Goal: Task Accomplishment & Management: Manage account settings

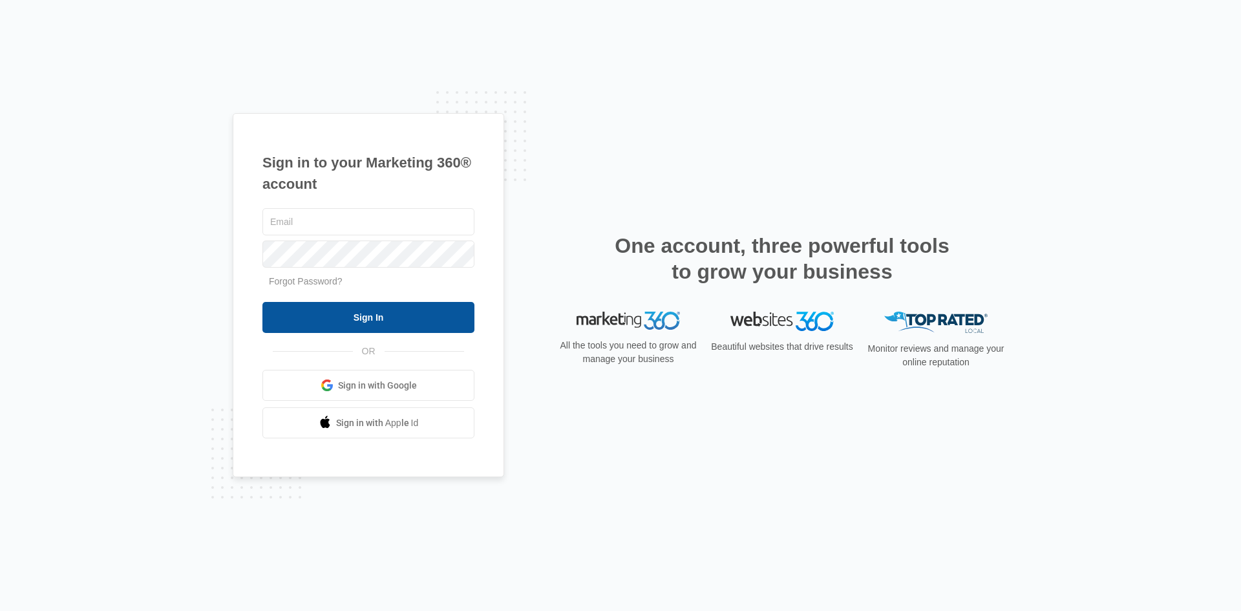
type input "[EMAIL_ADDRESS][DOMAIN_NAME]"
click at [345, 320] on input "Sign In" at bounding box center [368, 317] width 212 height 31
type input "[EMAIL_ADDRESS][DOMAIN_NAME]"
click at [379, 321] on input "Sign In" at bounding box center [368, 317] width 212 height 31
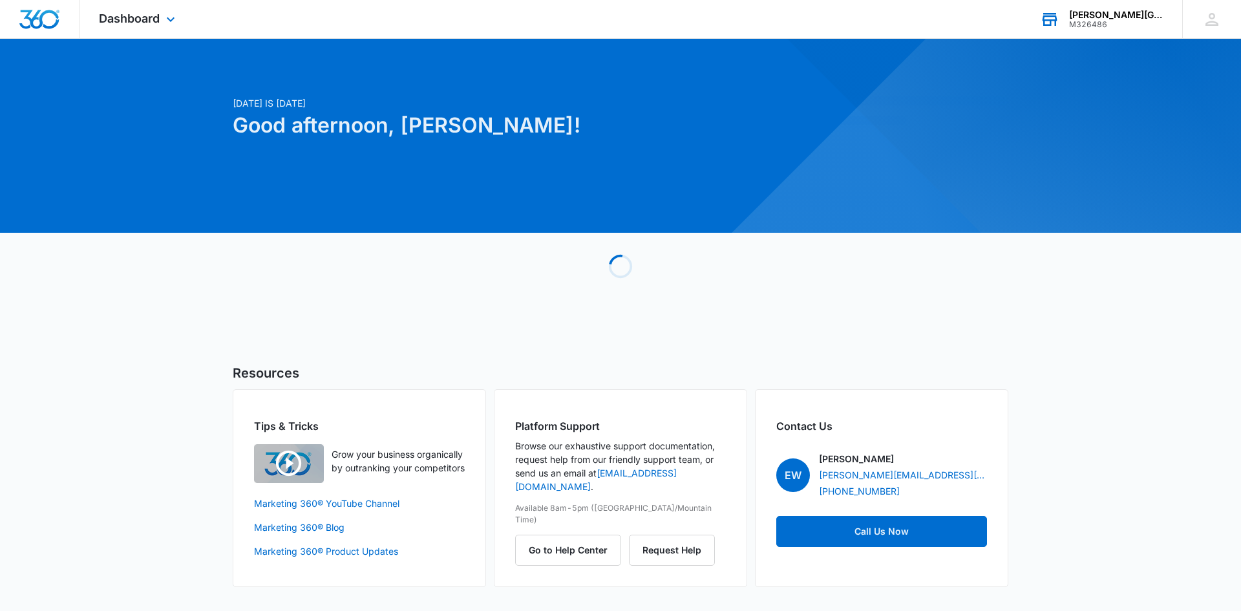
click at [1118, 19] on div "[PERSON_NAME][GEOGRAPHIC_DATA]" at bounding box center [1116, 15] width 94 height 10
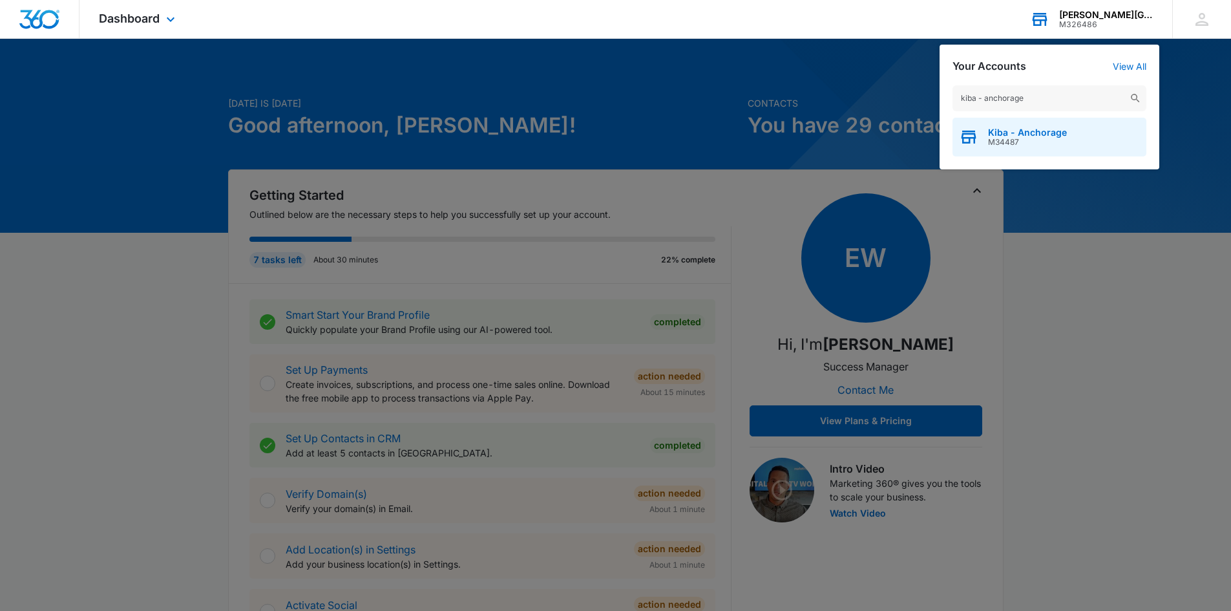
type input "kiba - anchorage"
click at [1016, 143] on span "M34487" at bounding box center [1027, 142] width 79 height 9
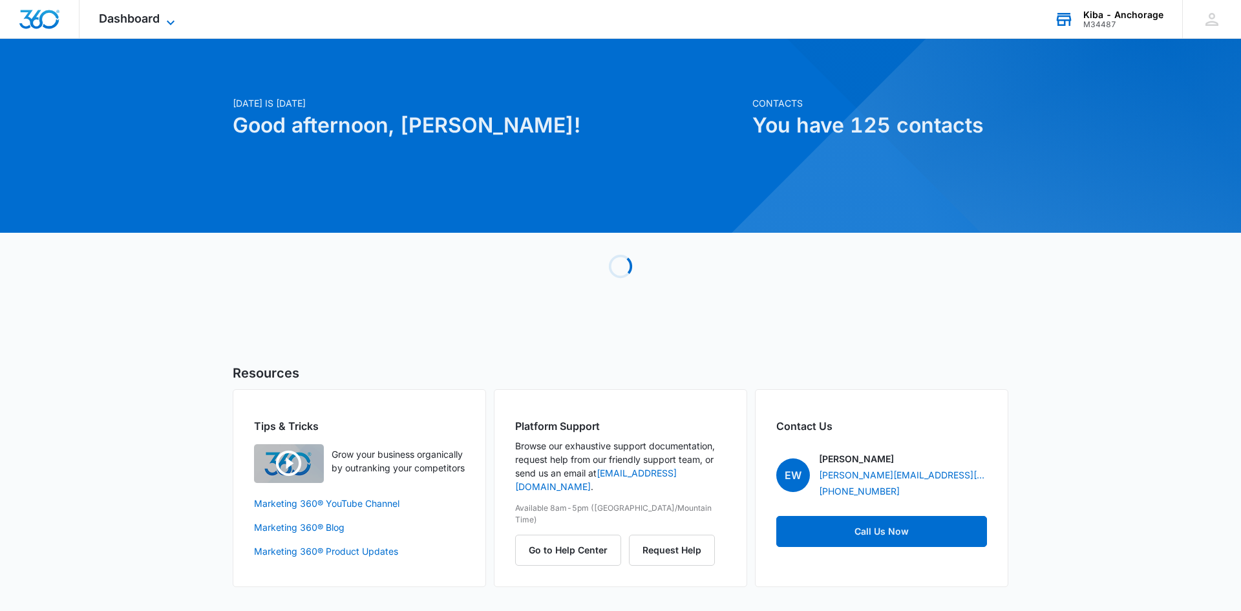
click at [176, 23] on icon at bounding box center [171, 23] width 16 height 16
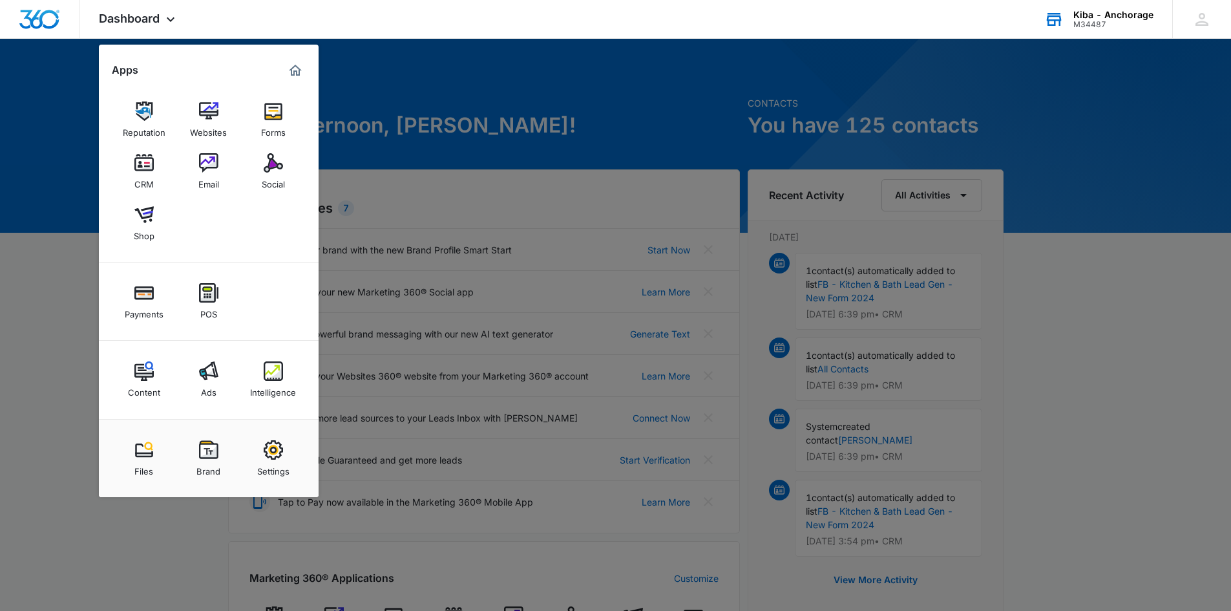
click at [268, 375] on img at bounding box center [273, 370] width 19 height 19
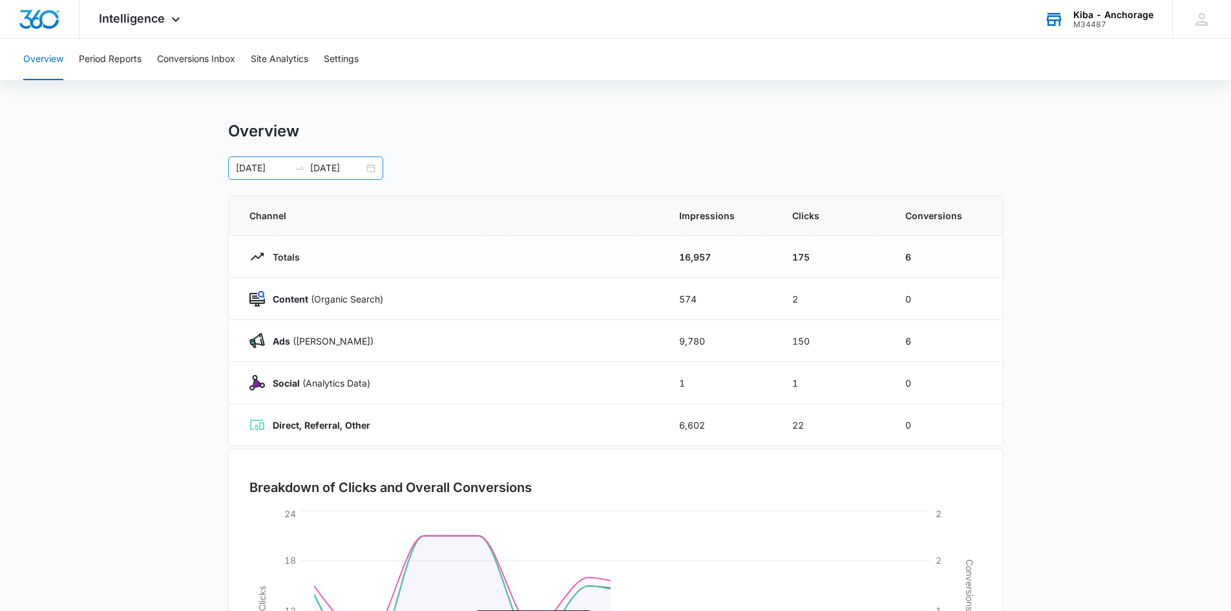
click at [375, 167] on div "[DATE] [DATE]" at bounding box center [305, 167] width 155 height 23
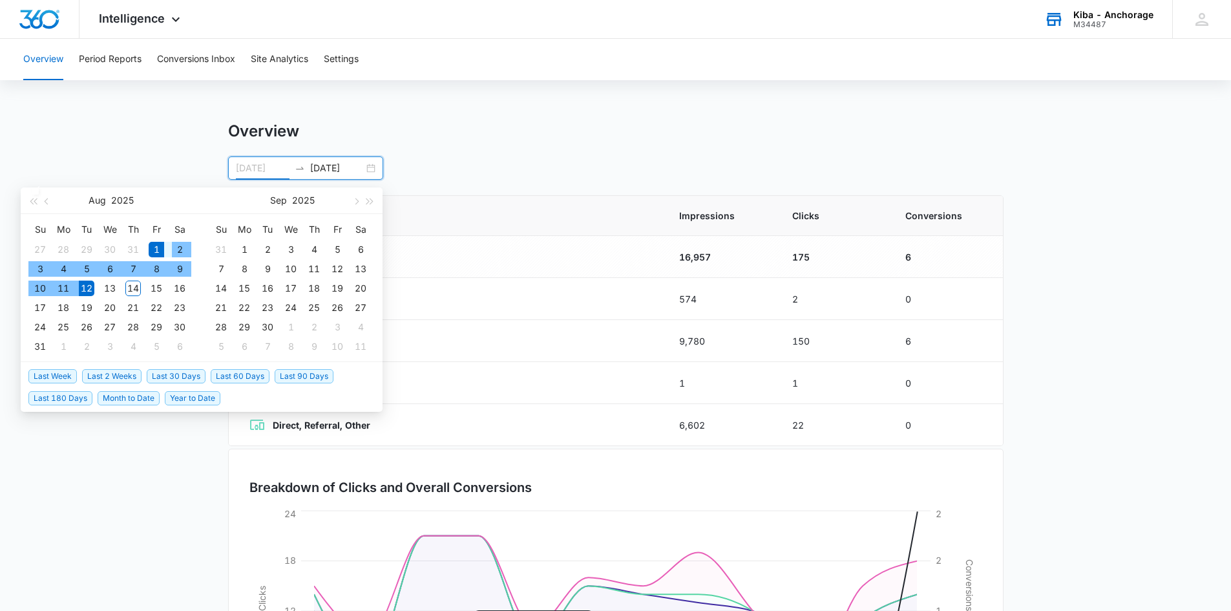
type input "[DATE]"
click at [157, 246] on div "1" at bounding box center [157, 250] width 16 height 16
type input "[DATE]"
click at [112, 288] on div "13" at bounding box center [110, 289] width 16 height 16
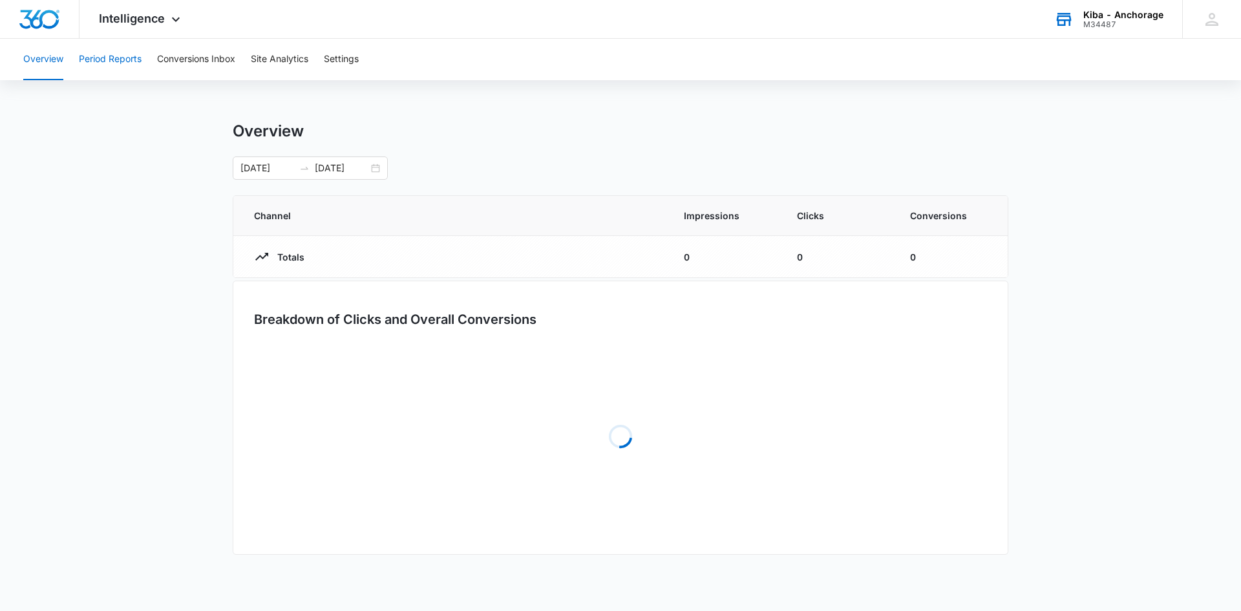
click at [127, 56] on button "Period Reports" at bounding box center [110, 59] width 63 height 41
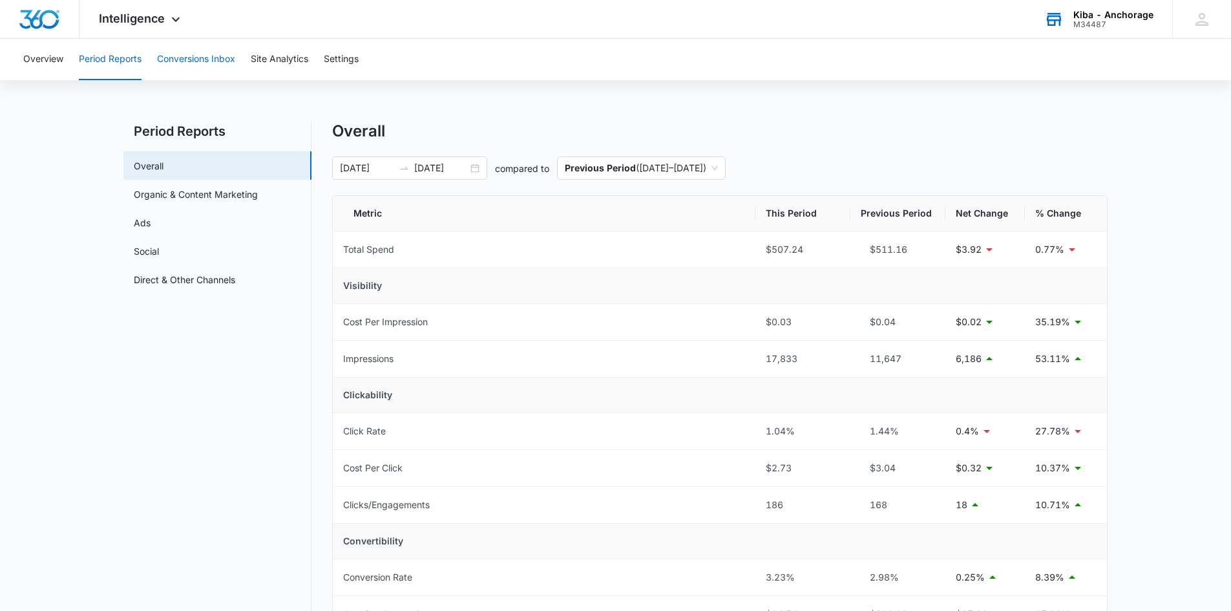
click at [194, 62] on button "Conversions Inbox" at bounding box center [196, 59] width 78 height 41
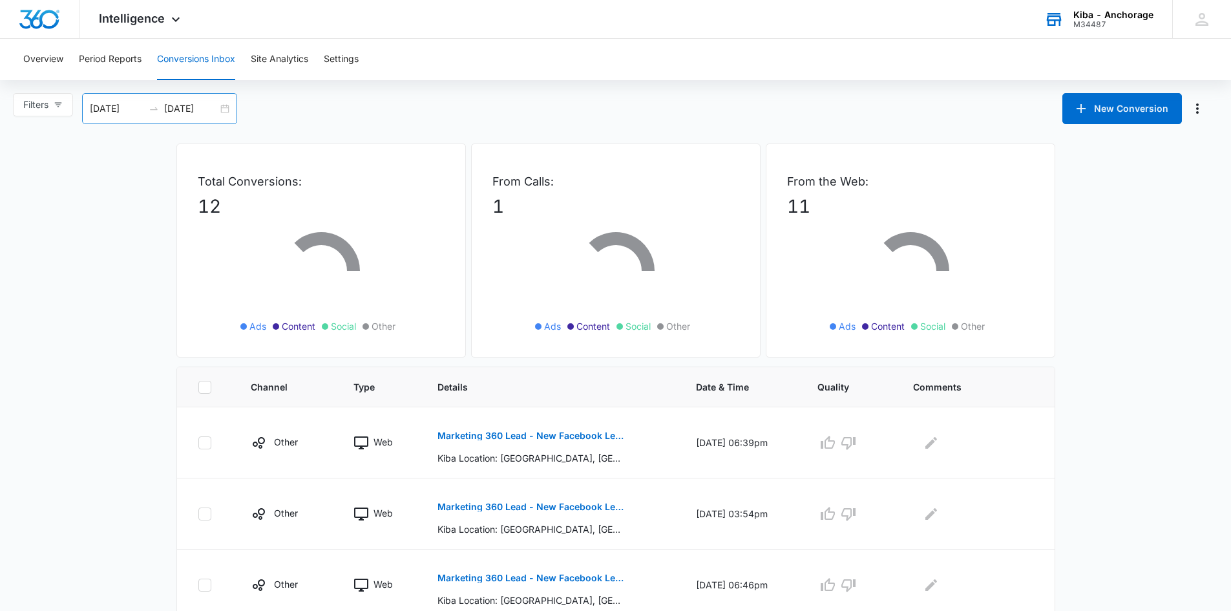
click at [229, 109] on div "[DATE] [DATE]" at bounding box center [159, 108] width 155 height 31
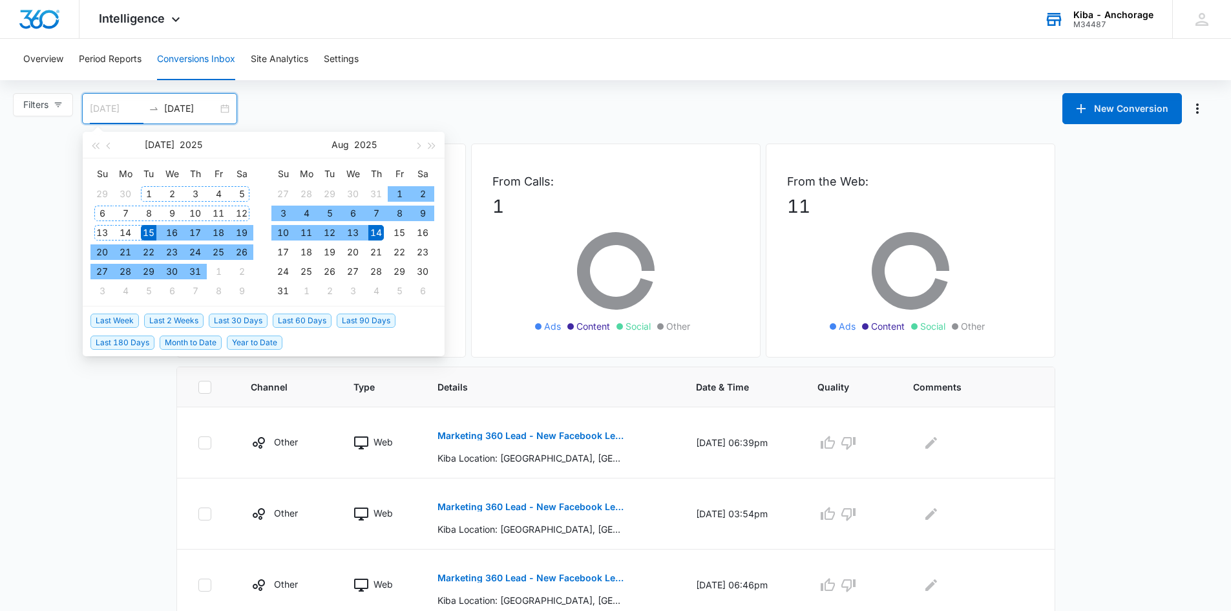
type input "[DATE]"
click at [146, 194] on div "1" at bounding box center [149, 194] width 16 height 16
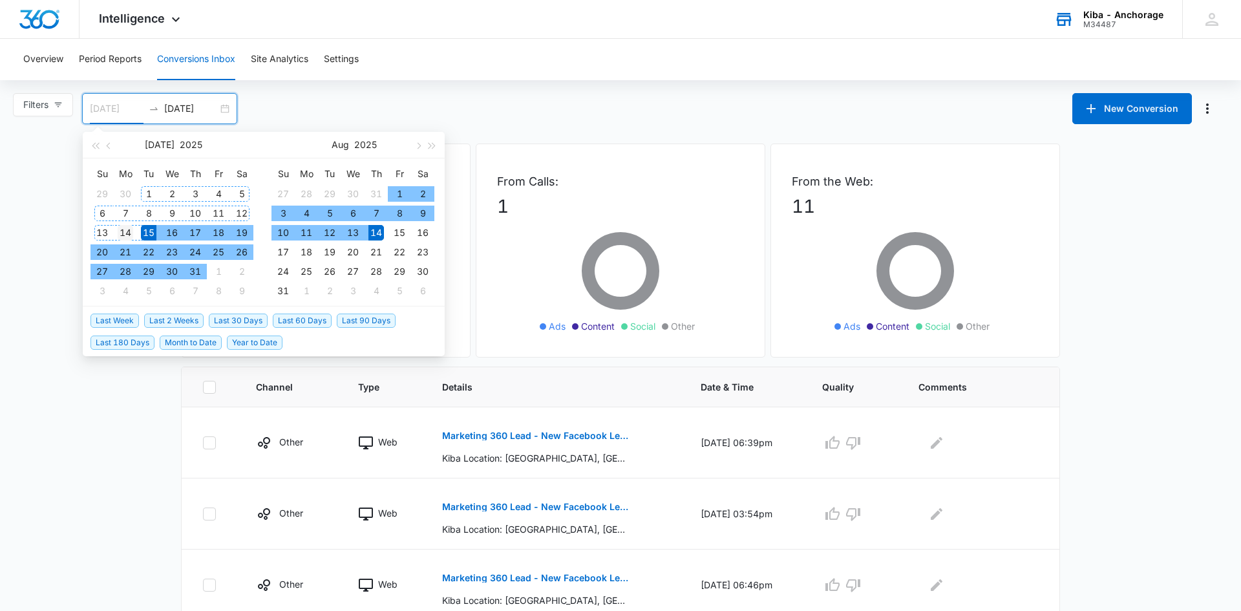
type input "[DATE]"
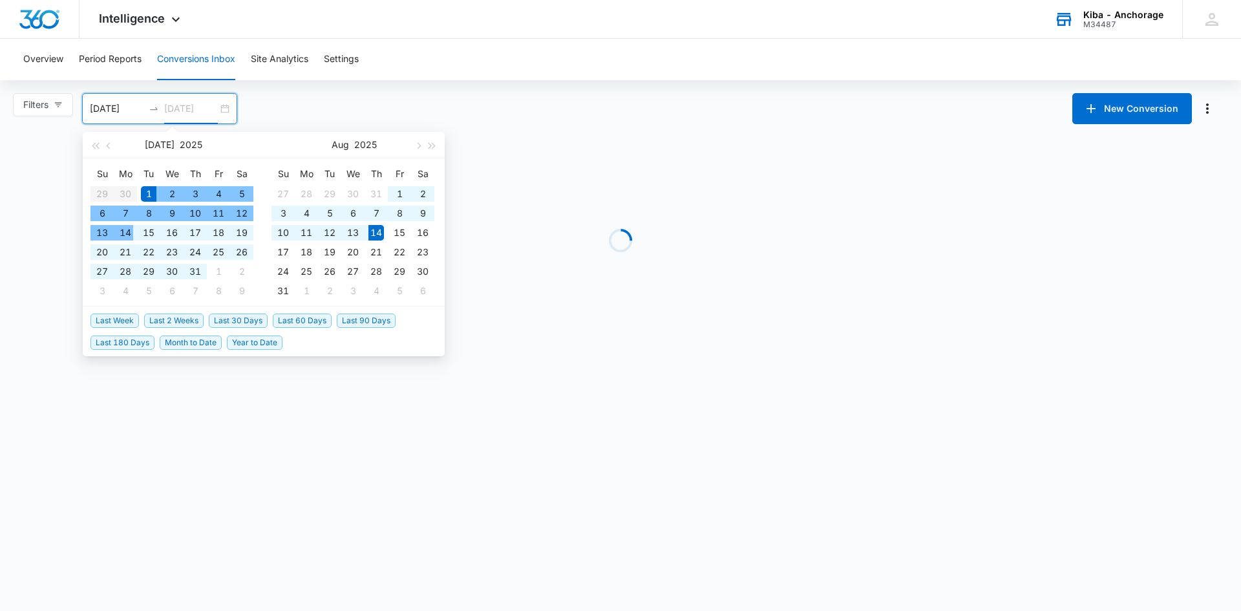
click at [127, 233] on div "14" at bounding box center [126, 233] width 16 height 16
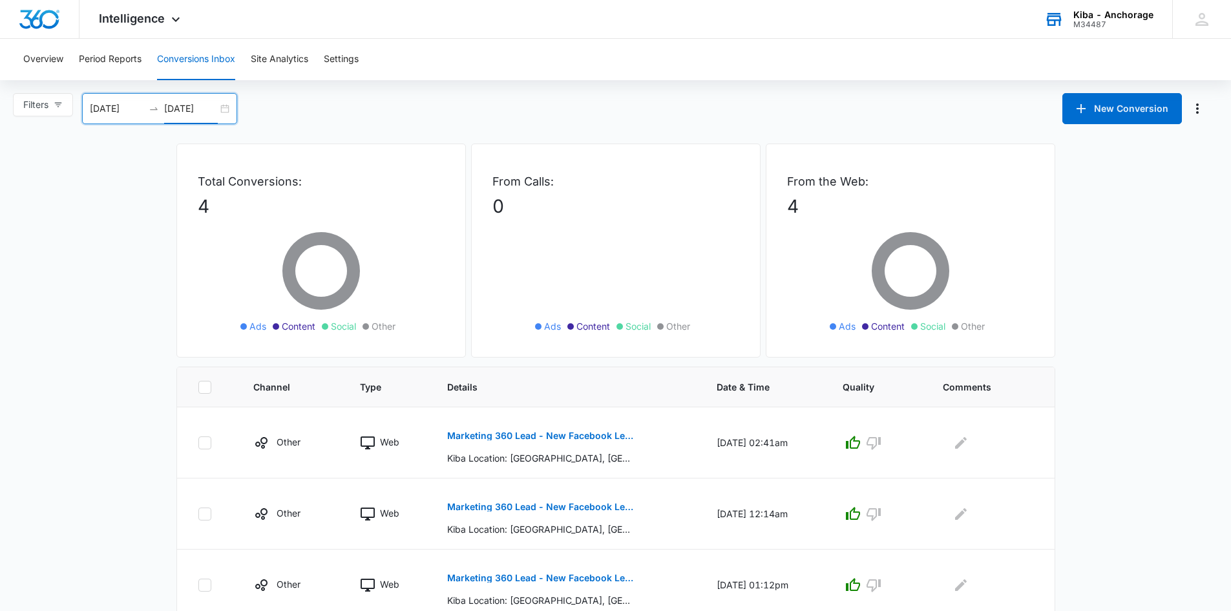
click at [229, 106] on div "[DATE] [DATE]" at bounding box center [159, 108] width 155 height 31
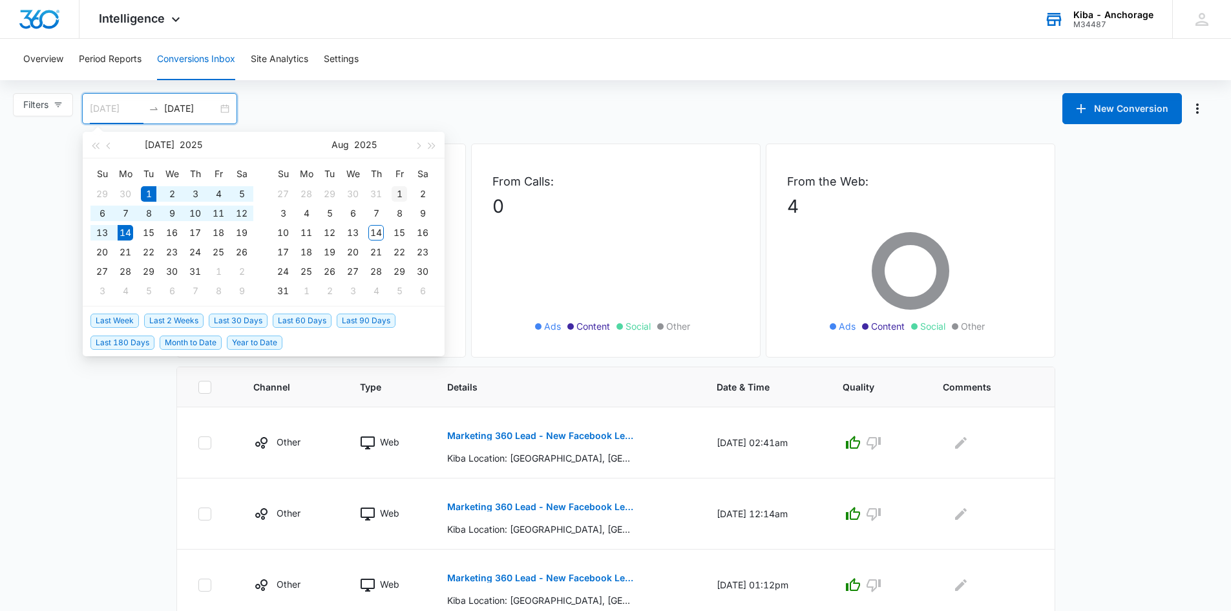
type input "[DATE]"
click at [400, 191] on div "1" at bounding box center [400, 194] width 16 height 16
type input "[DATE]"
click at [355, 228] on div "13" at bounding box center [353, 233] width 16 height 16
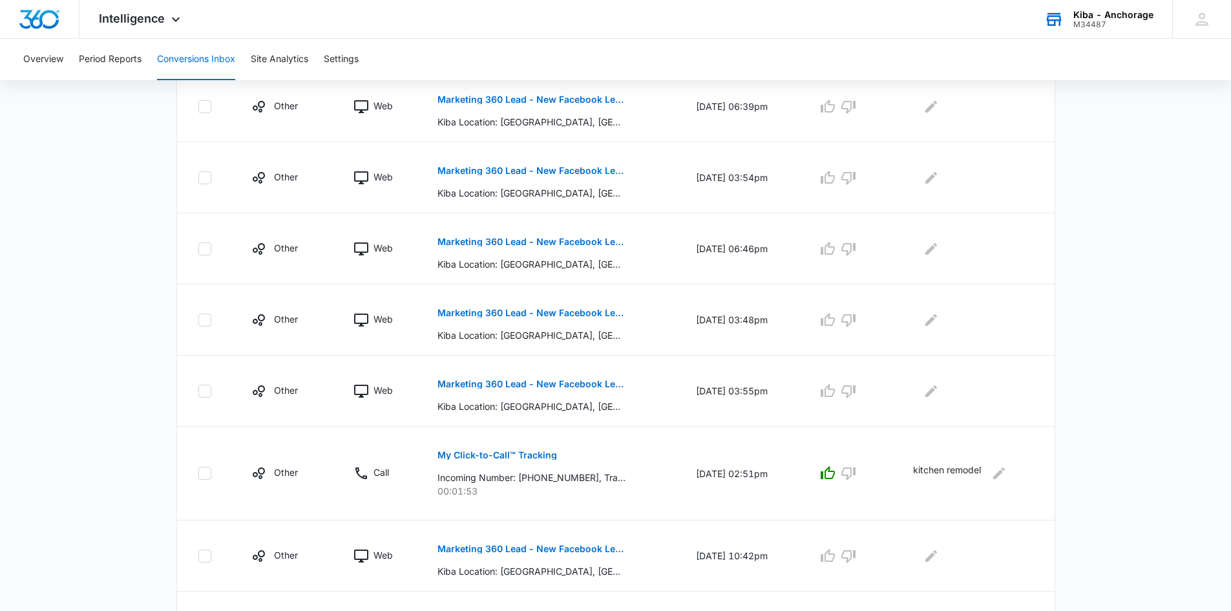
scroll to position [417, 0]
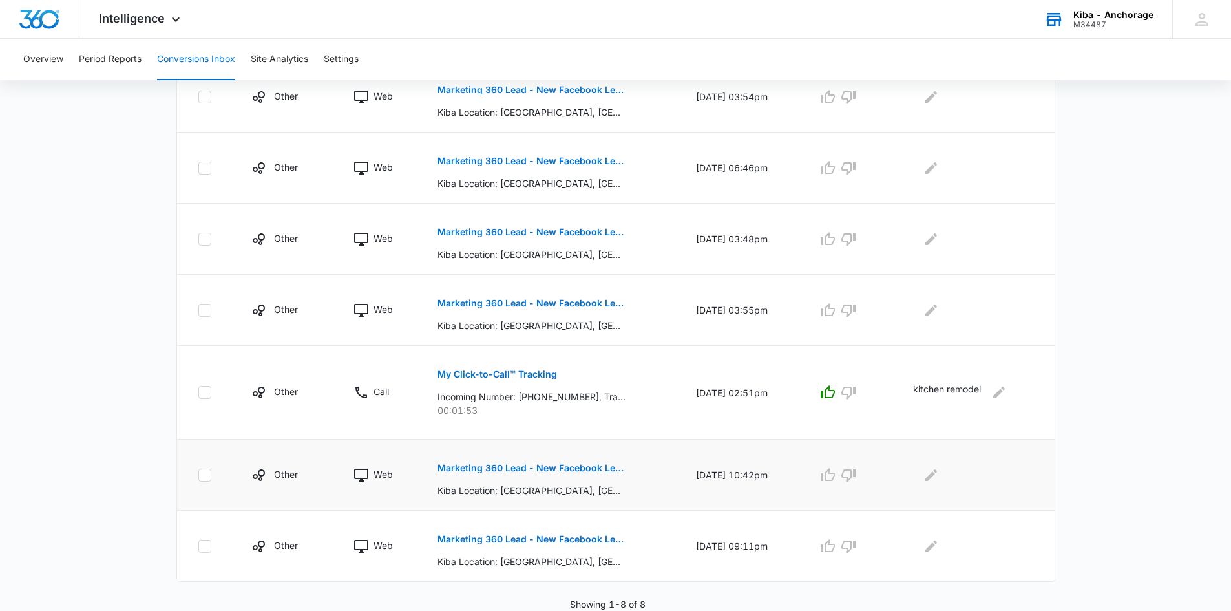
click at [557, 470] on p "Marketing 360 Lead - New Facebook Lead - Anchorage Kitchen & Bath Facebook Lead" at bounding box center [532, 467] width 188 height 9
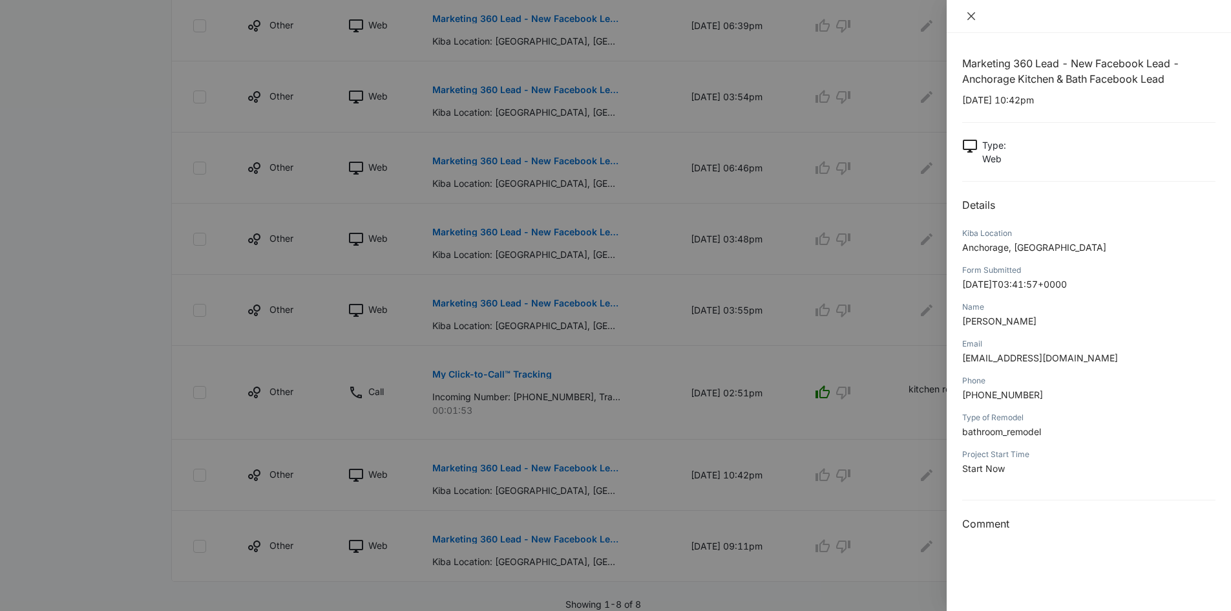
click at [972, 19] on icon "close" at bounding box center [971, 16] width 10 height 10
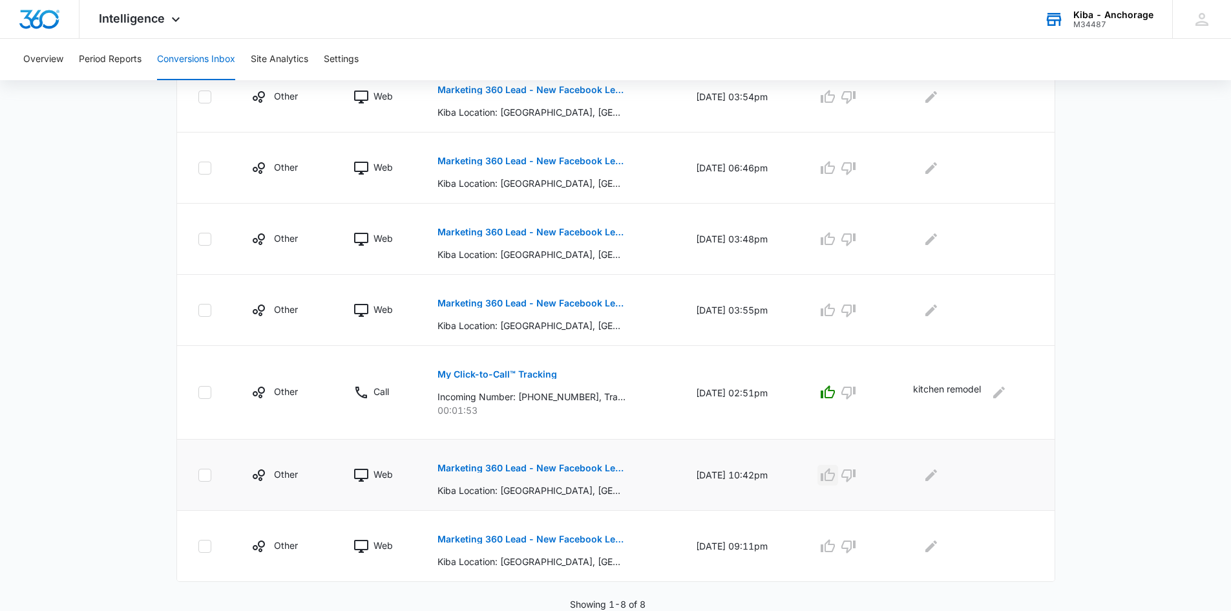
click at [835, 473] on icon "button" at bounding box center [828, 474] width 14 height 13
click at [569, 302] on p "Marketing 360 Lead - New Facebook Lead - Anchorage Kitchen & Bath Facebook Lead" at bounding box center [532, 303] width 188 height 9
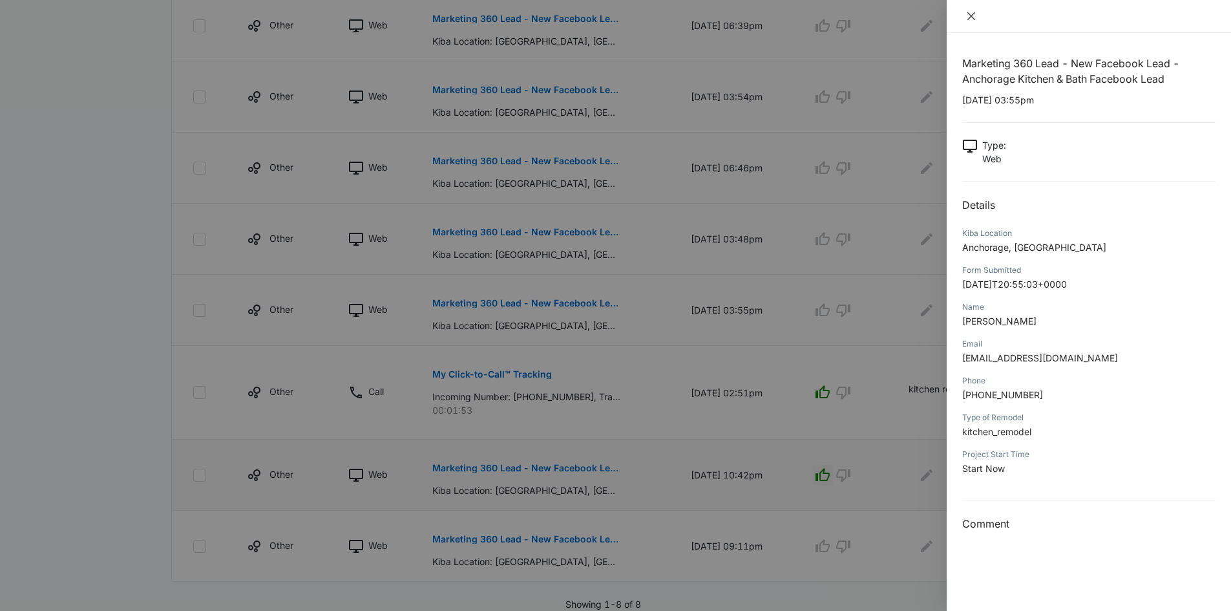
click at [973, 18] on icon "close" at bounding box center [972, 16] width 8 height 8
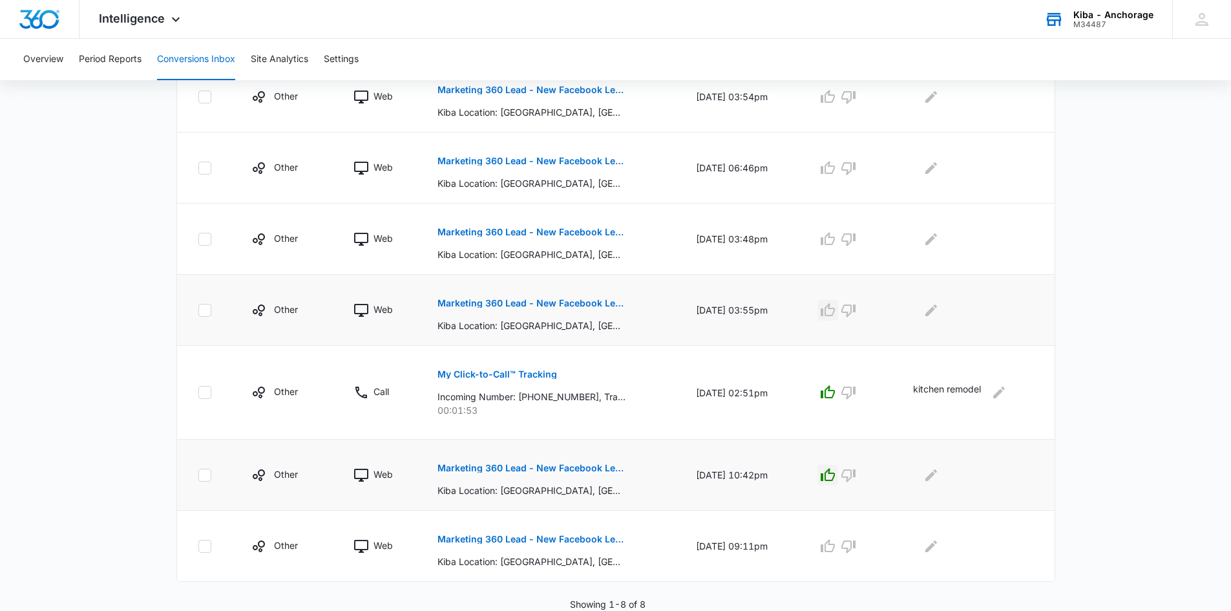
click at [835, 308] on icon "button" at bounding box center [828, 309] width 14 height 13
click at [558, 232] on p "Marketing 360 Lead - New Facebook Lead - Anchorage Kitchen & Bath Facebook Lead" at bounding box center [532, 232] width 188 height 9
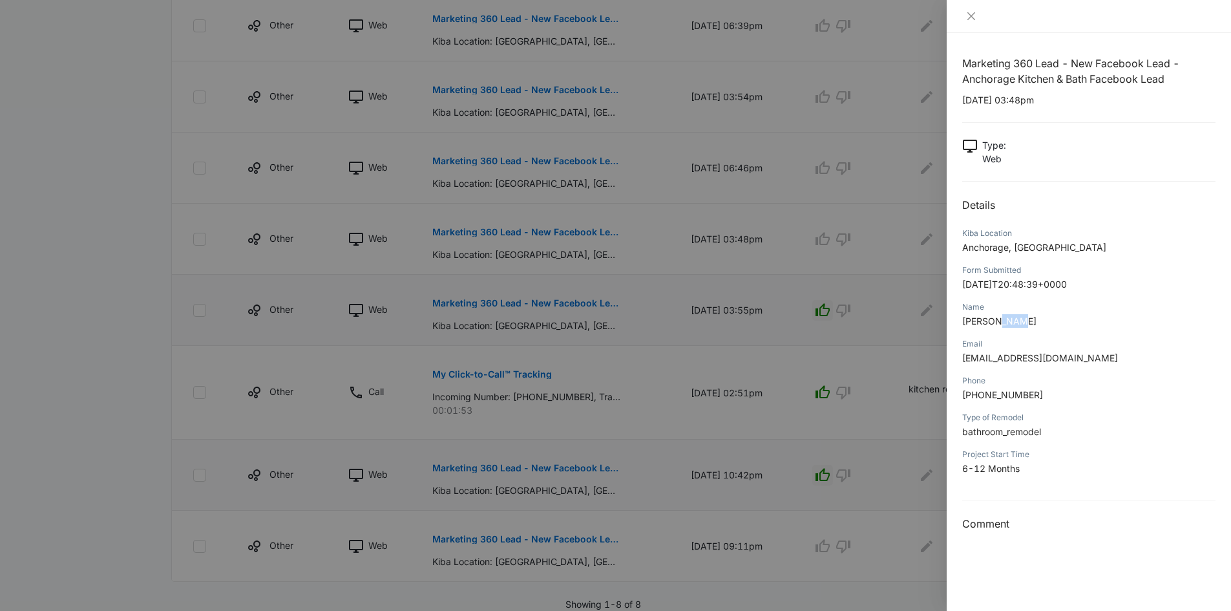
drag, startPoint x: 994, startPoint y: 320, endPoint x: 1015, endPoint y: 317, distance: 20.9
click at [1015, 317] on span "[PERSON_NAME]" at bounding box center [999, 320] width 74 height 11
drag, startPoint x: 962, startPoint y: 355, endPoint x: 1017, endPoint y: 357, distance: 55.7
click at [1017, 357] on div "Marketing 360 Lead - New Facebook Lead - Anchorage Kitchen & Bath Facebook Lead…" at bounding box center [1089, 322] width 284 height 578
click at [969, 13] on icon "close" at bounding box center [972, 16] width 8 height 8
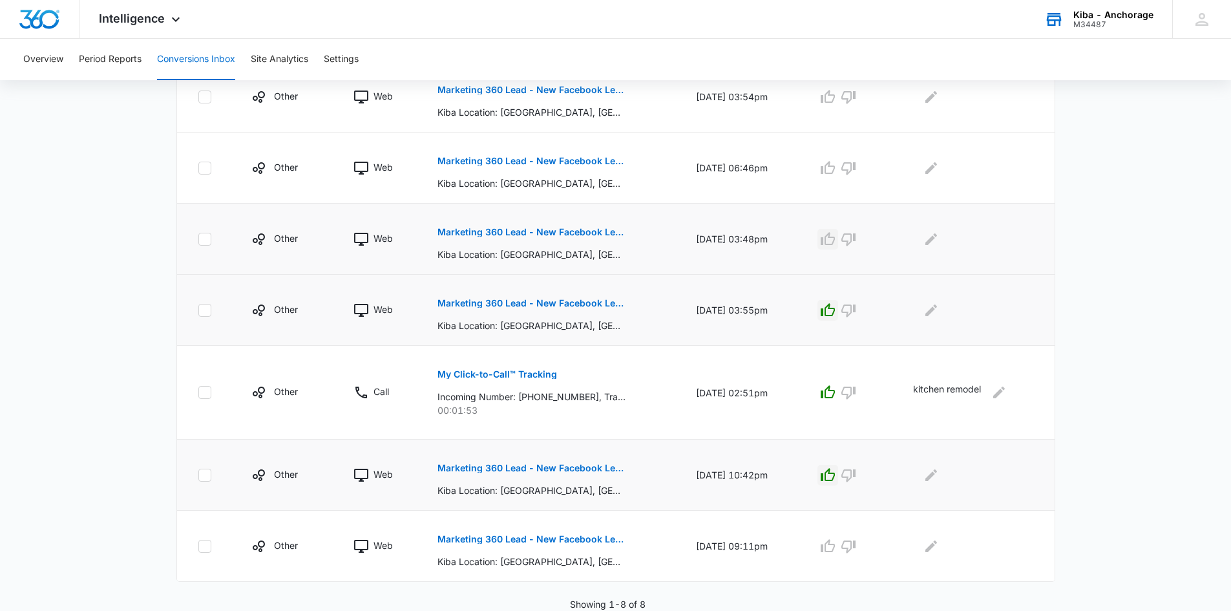
click at [835, 236] on icon "button" at bounding box center [828, 239] width 16 height 16
click at [555, 158] on p "Marketing 360 Lead - New Facebook Lead - Anchorage Kitchen & Bath Facebook Lead" at bounding box center [532, 160] width 188 height 9
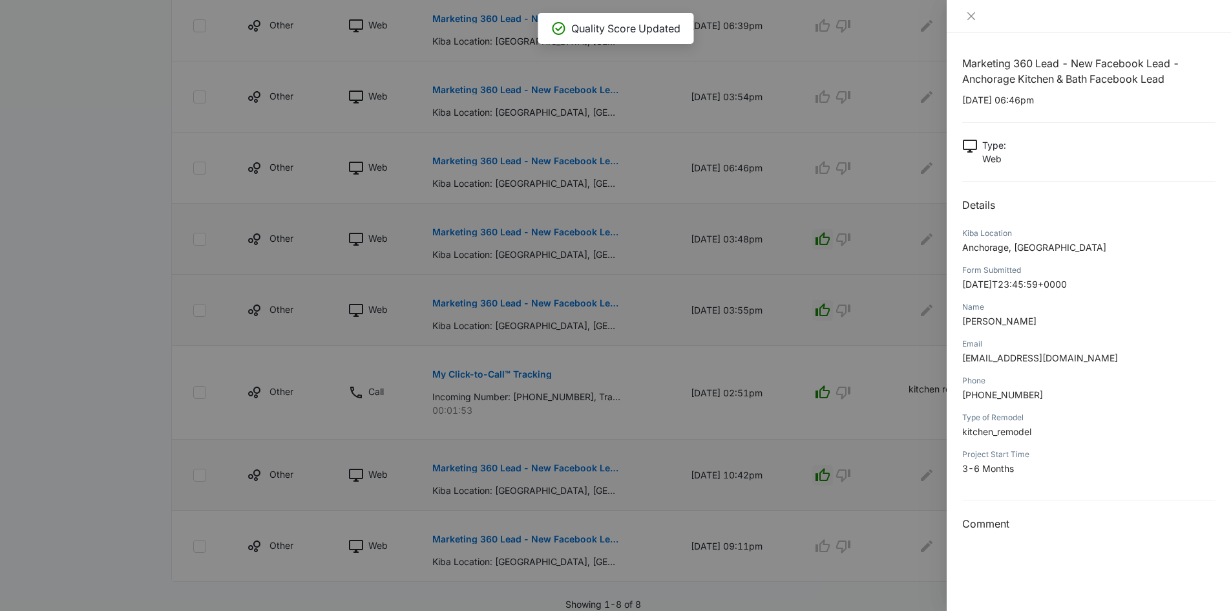
click at [829, 167] on div at bounding box center [615, 305] width 1231 height 611
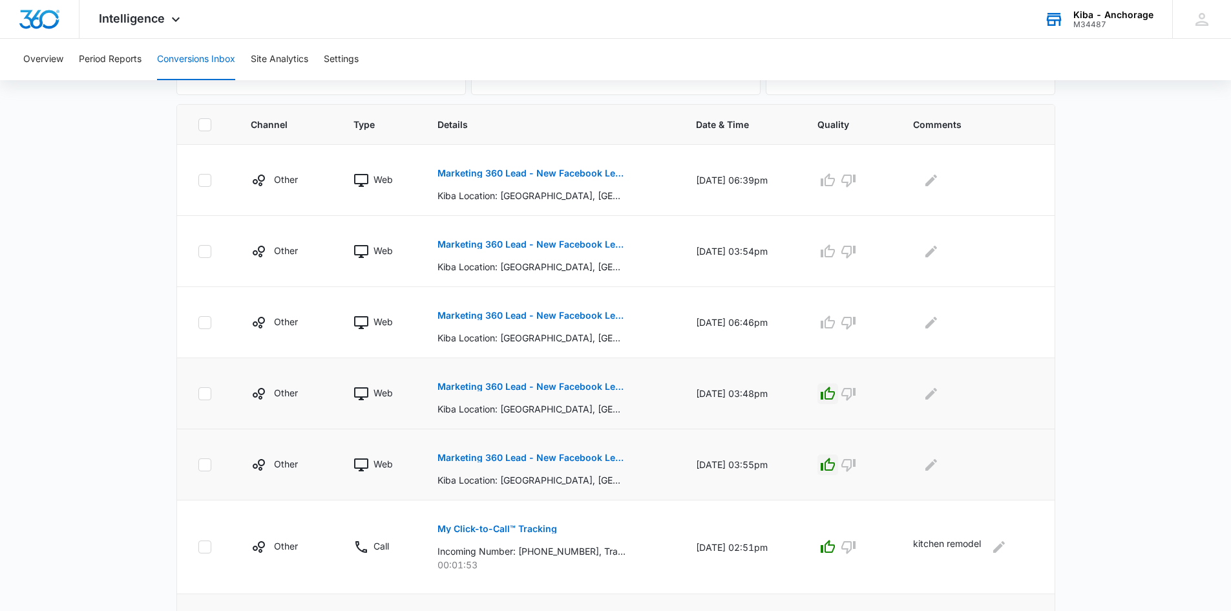
scroll to position [223, 0]
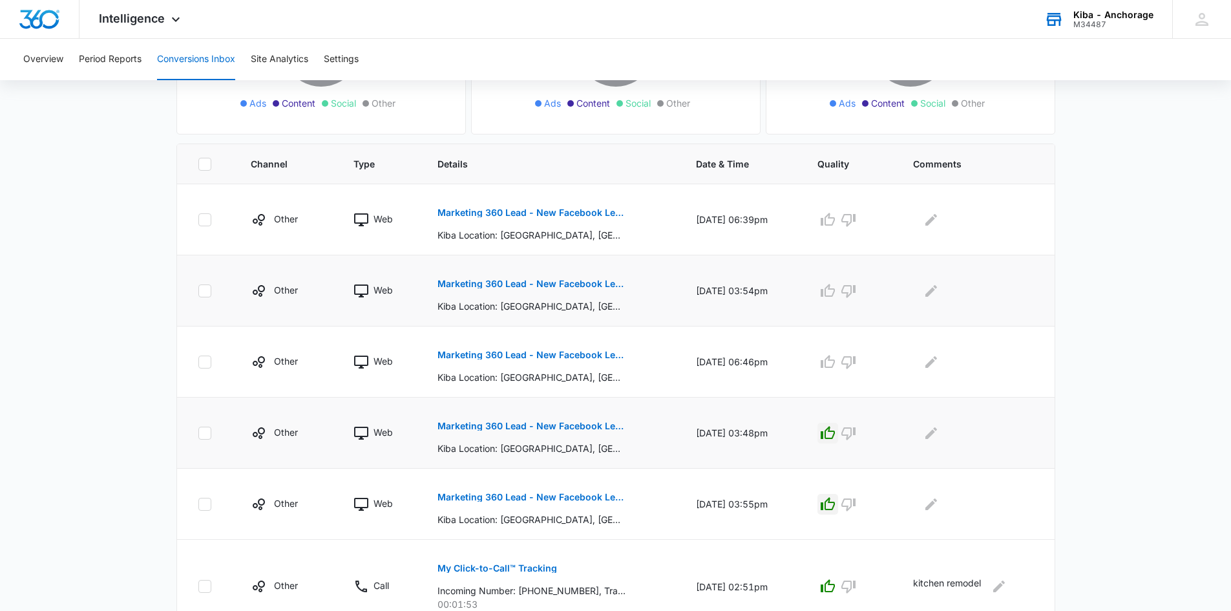
click at [500, 282] on p "Marketing 360 Lead - New Facebook Lead - Anchorage Kitchen & Bath Facebook Lead" at bounding box center [532, 283] width 188 height 9
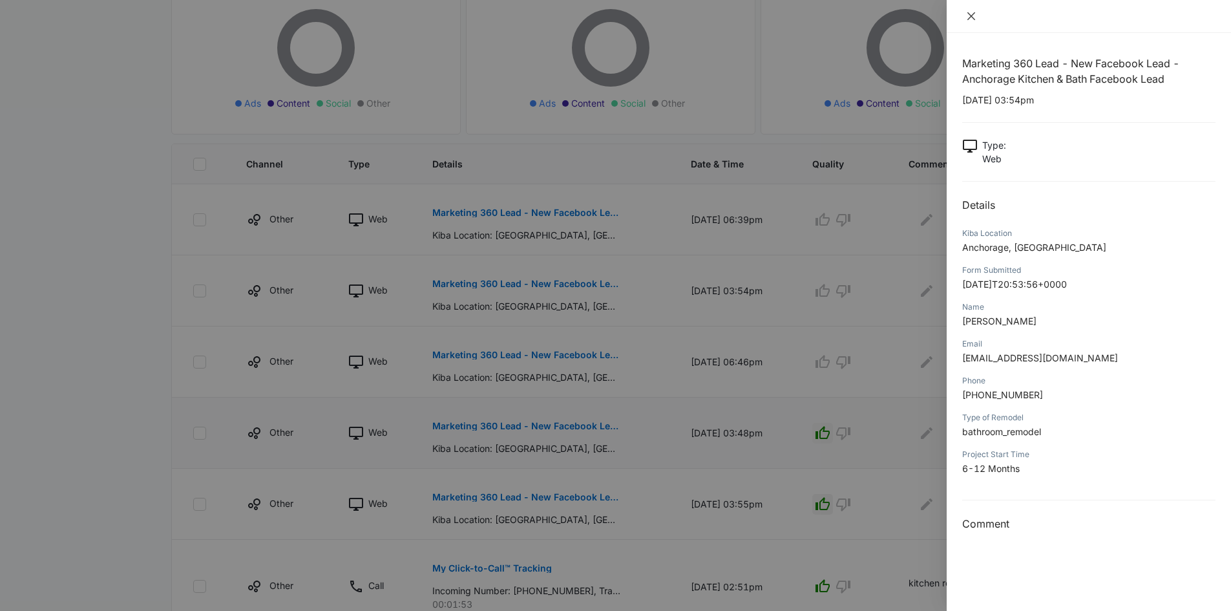
click at [973, 17] on icon "close" at bounding box center [972, 16] width 8 height 8
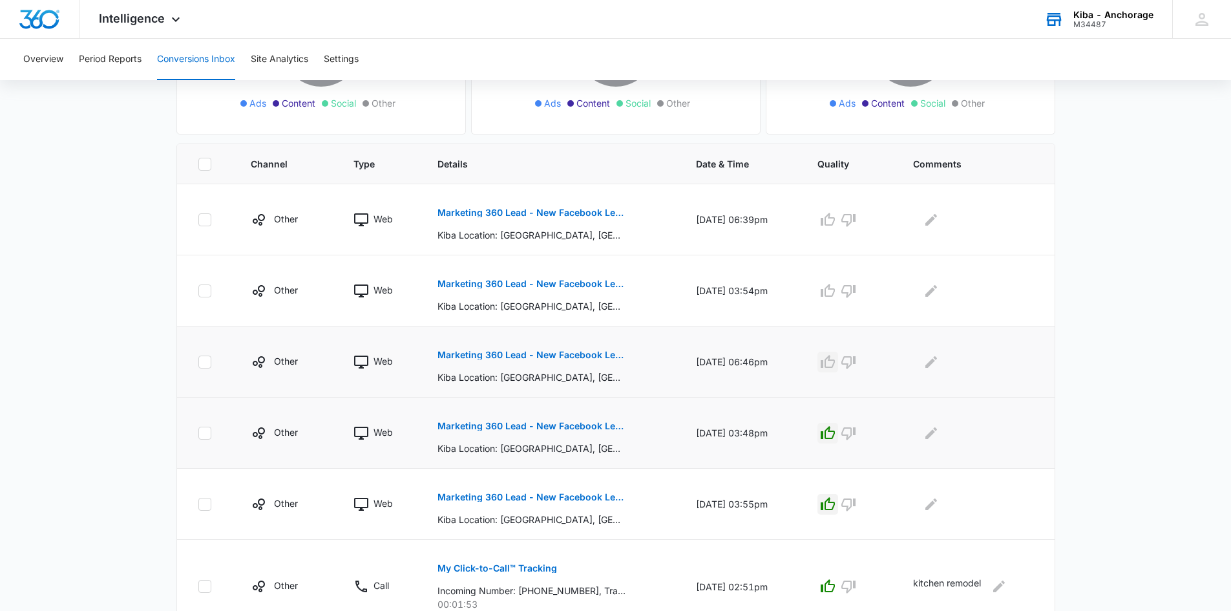
click at [833, 365] on icon "button" at bounding box center [828, 361] width 14 height 13
click at [553, 287] on p "Marketing 360 Lead - New Facebook Lead - Anchorage Kitchen & Bath Facebook Lead" at bounding box center [532, 283] width 188 height 9
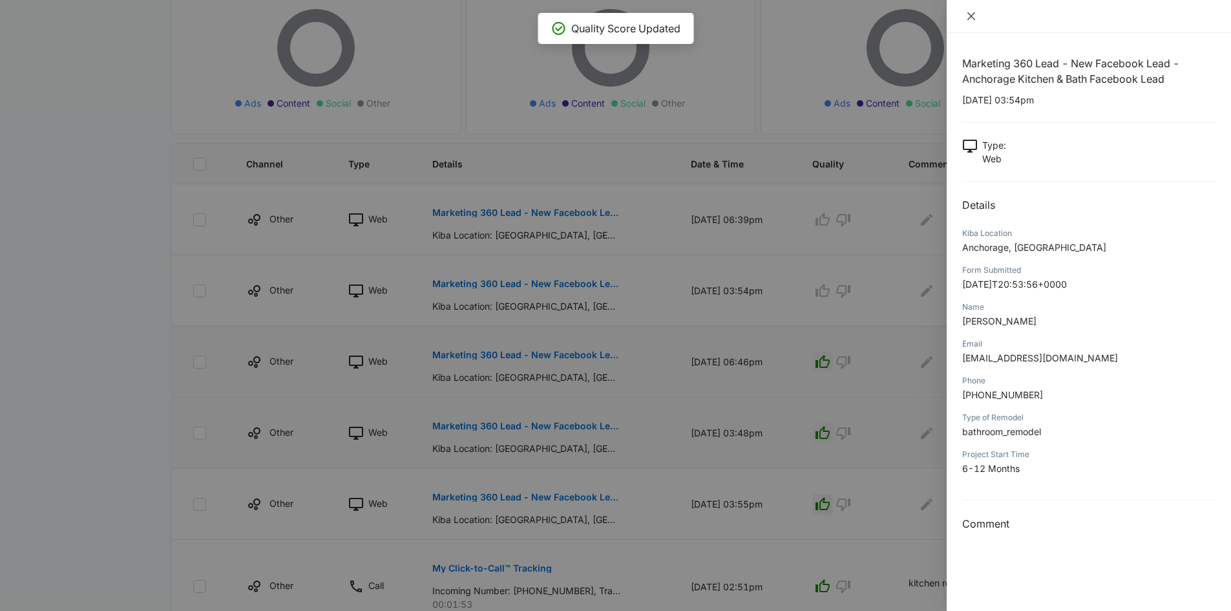
click at [973, 16] on icon "close" at bounding box center [971, 16] width 10 height 10
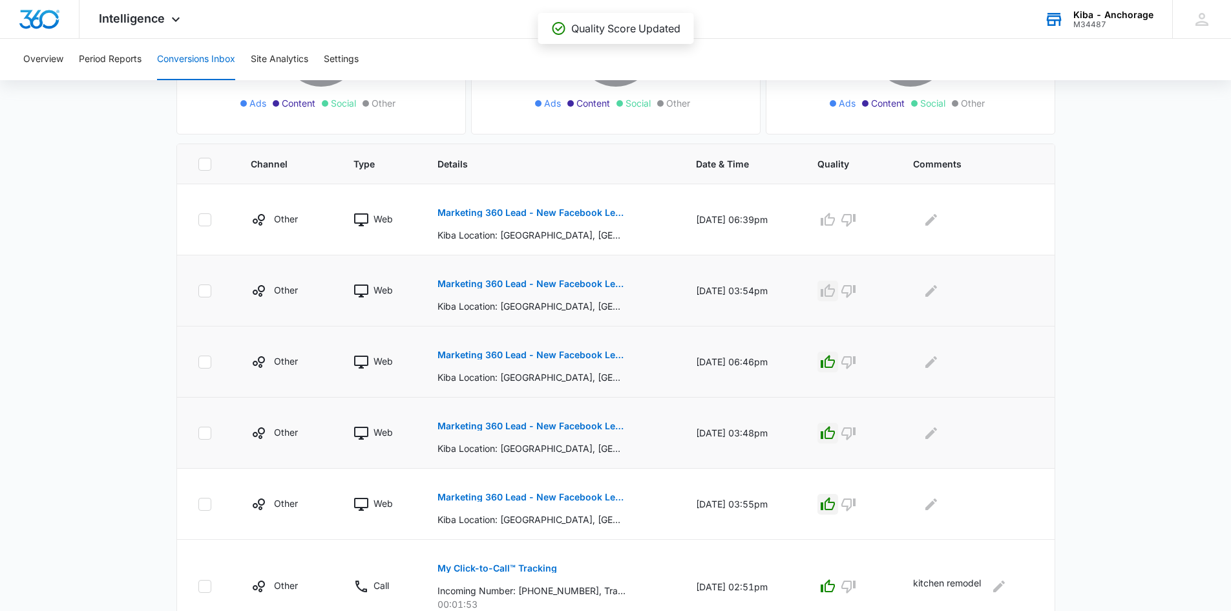
click at [836, 290] on icon "button" at bounding box center [828, 291] width 16 height 16
click at [564, 212] on p "Marketing 360 Lead - New Facebook Lead - Anchorage Kitchen & Bath Facebook Lead" at bounding box center [532, 212] width 188 height 9
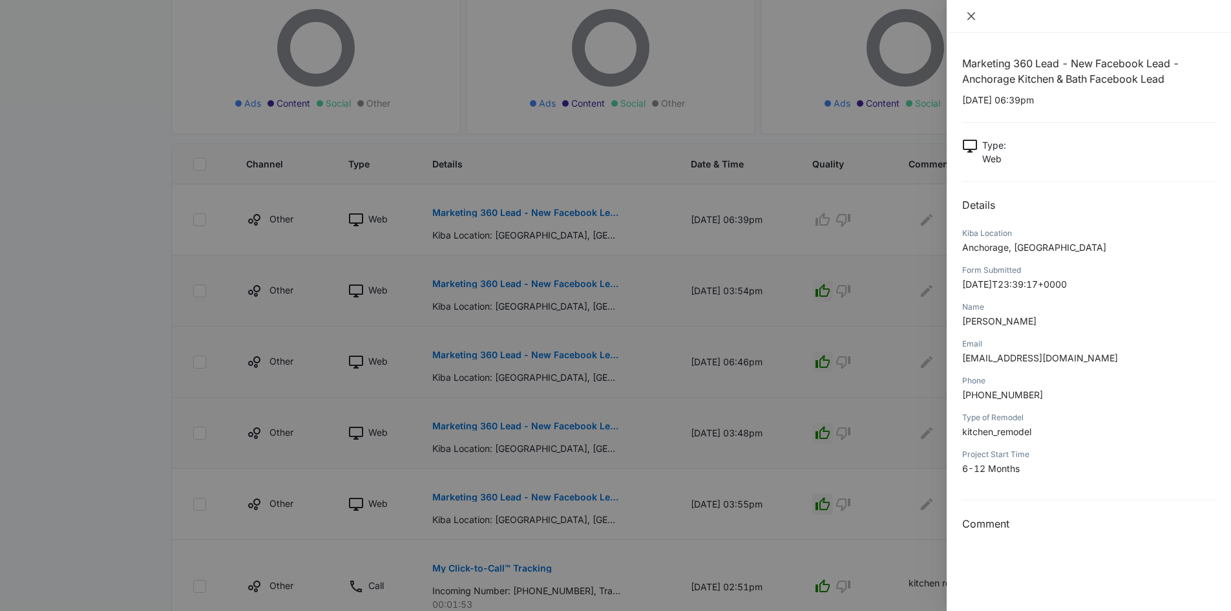
click at [971, 14] on icon "close" at bounding box center [971, 16] width 10 height 10
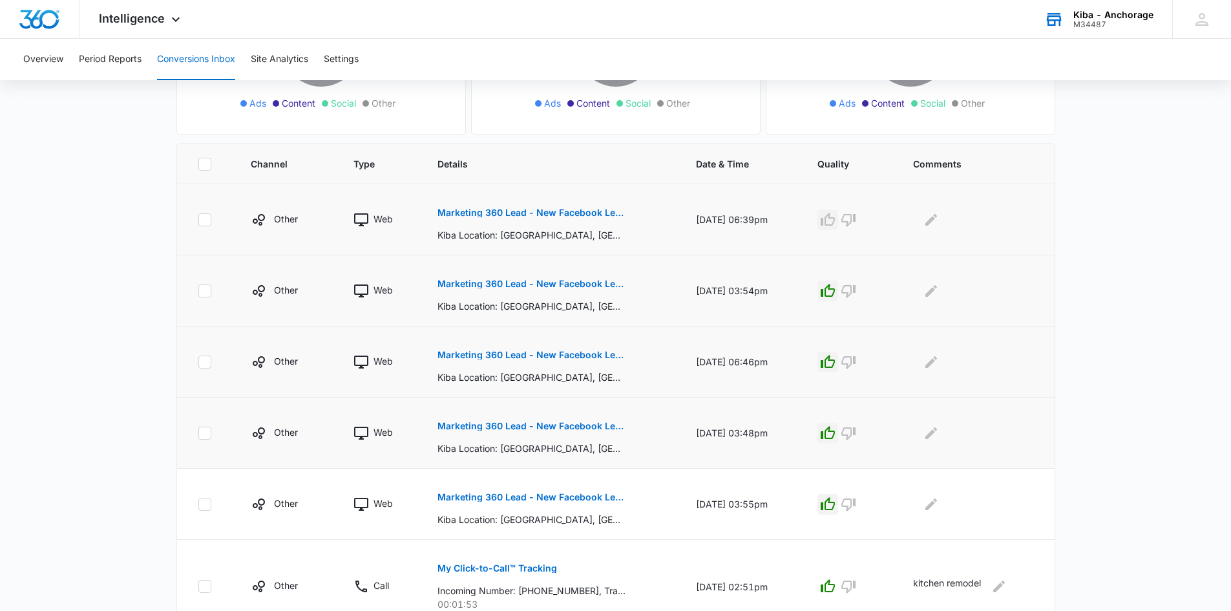
click at [836, 218] on icon "button" at bounding box center [828, 220] width 16 height 16
